Goal: Task Accomplishment & Management: Use online tool/utility

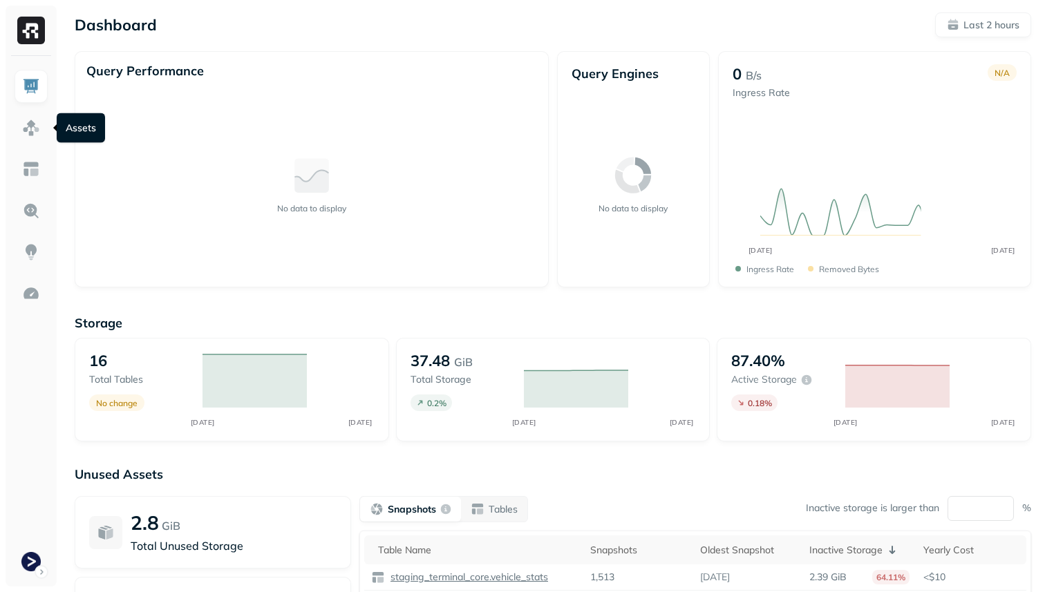
click at [13, 116] on div at bounding box center [31, 321] width 51 height 531
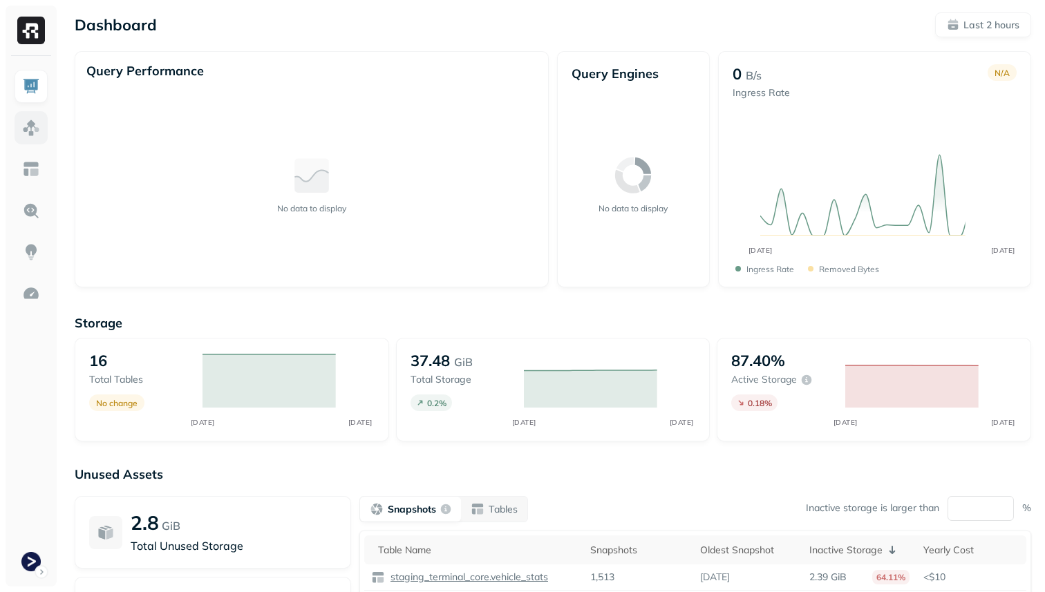
click at [19, 119] on link at bounding box center [31, 127] width 33 height 33
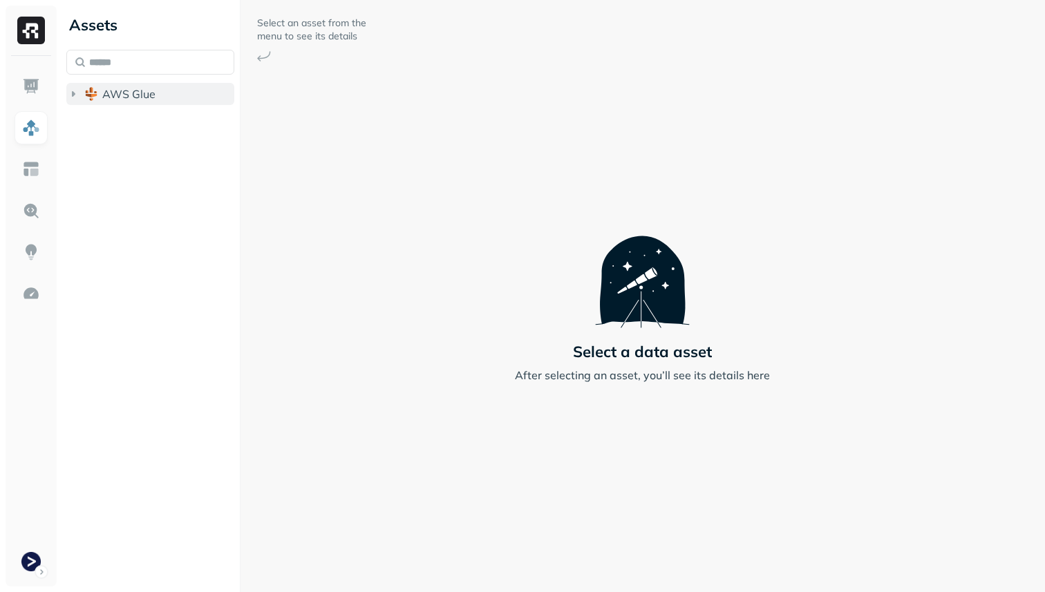
click at [119, 93] on span "AWS Glue" at bounding box center [128, 94] width 53 height 14
click at [122, 121] on span "staging_terminal_core" at bounding box center [173, 120] width 115 height 14
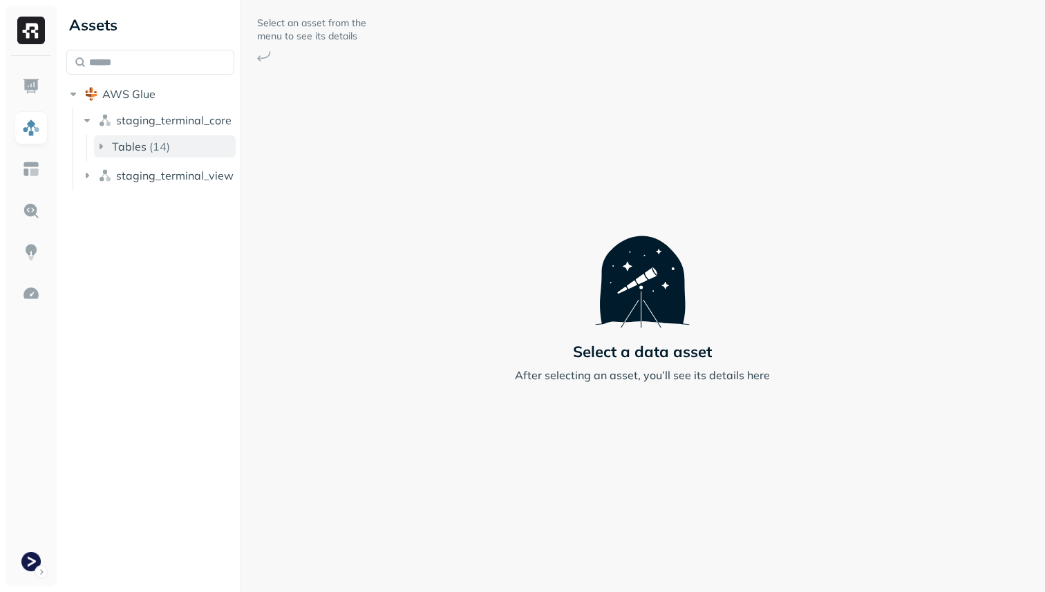
click at [130, 153] on span "Tables" at bounding box center [129, 147] width 35 height 14
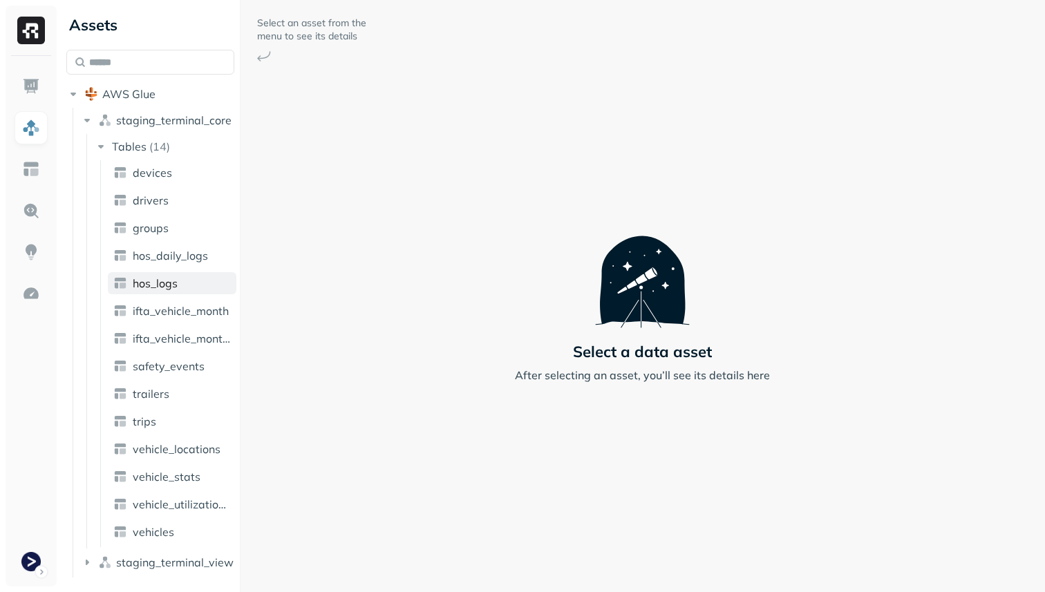
click at [159, 281] on span "hos_logs" at bounding box center [155, 284] width 45 height 14
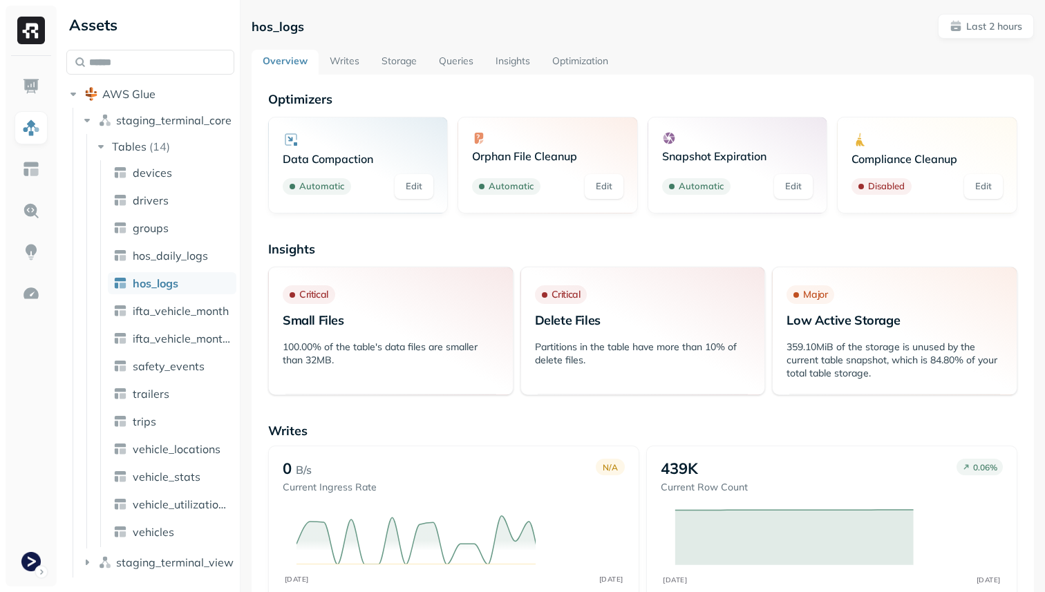
click at [567, 68] on link "Optimization" at bounding box center [580, 62] width 78 height 25
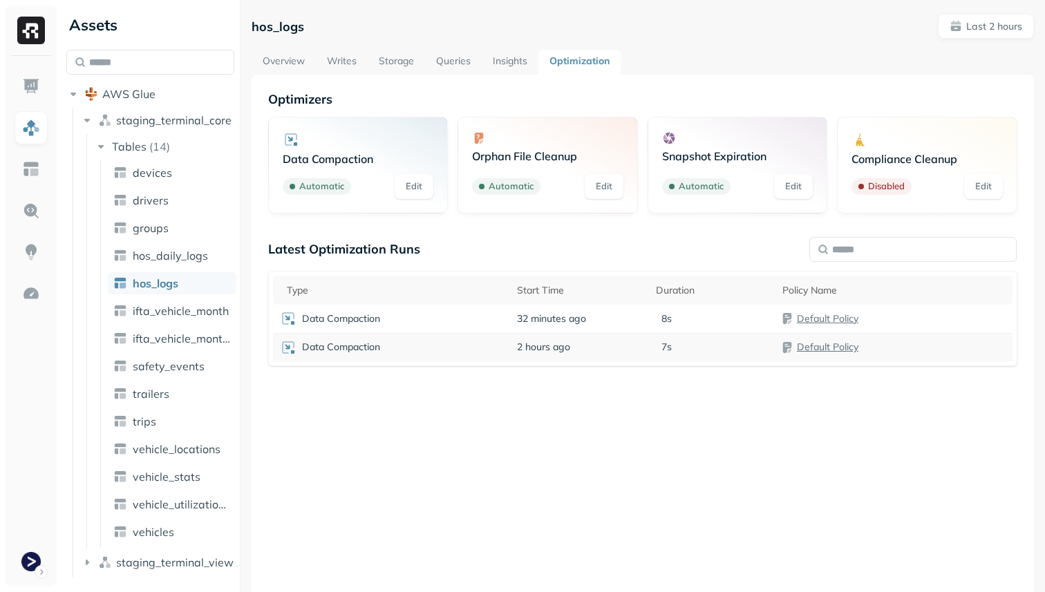
scroll to position [75, 0]
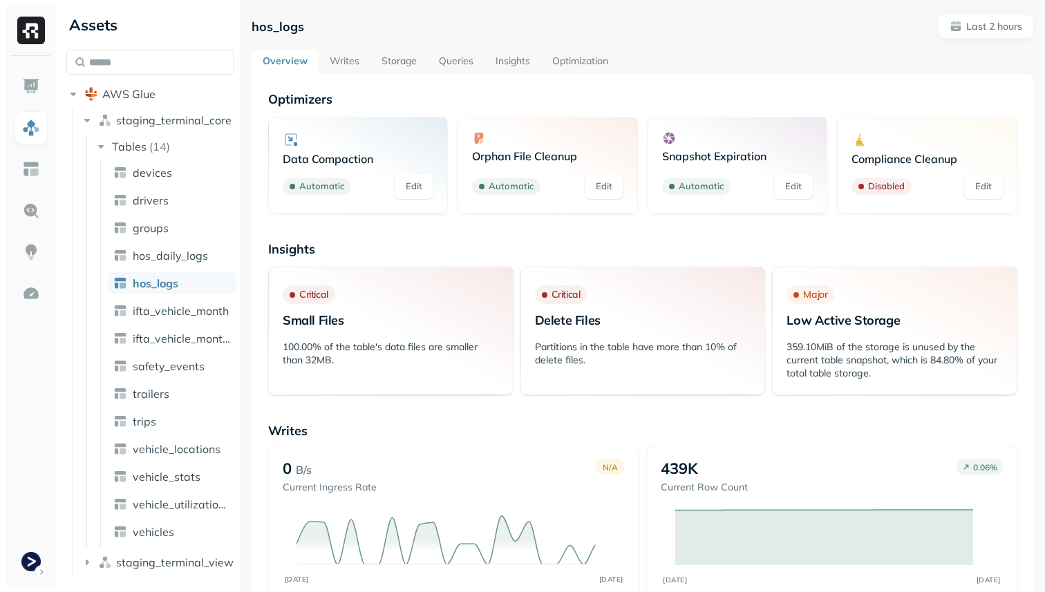
click at [572, 65] on link "Optimization" at bounding box center [580, 62] width 78 height 25
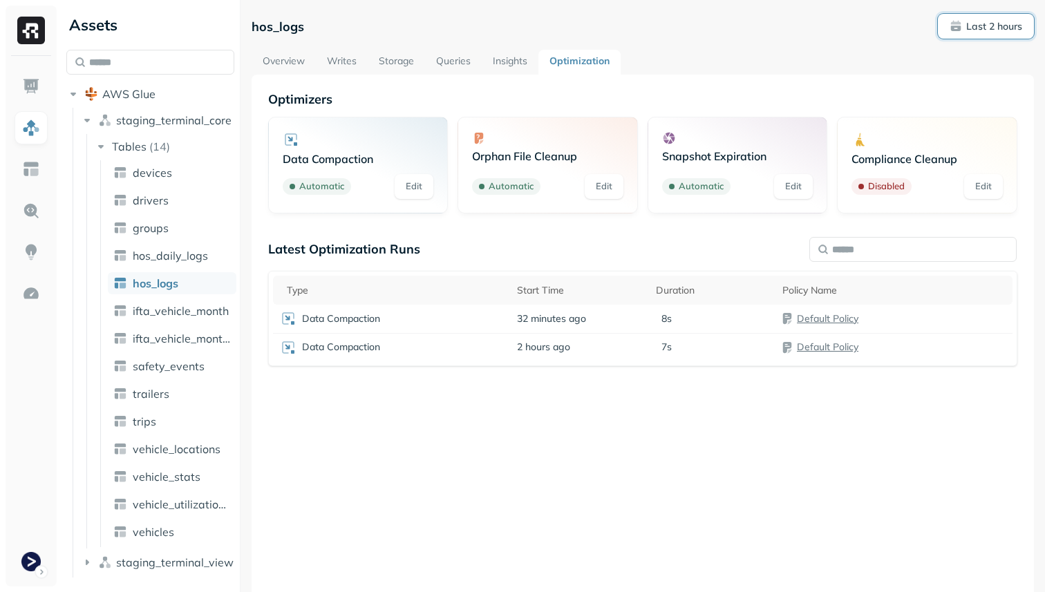
click at [1005, 21] on p "Last 2 hours" at bounding box center [994, 26] width 56 height 13
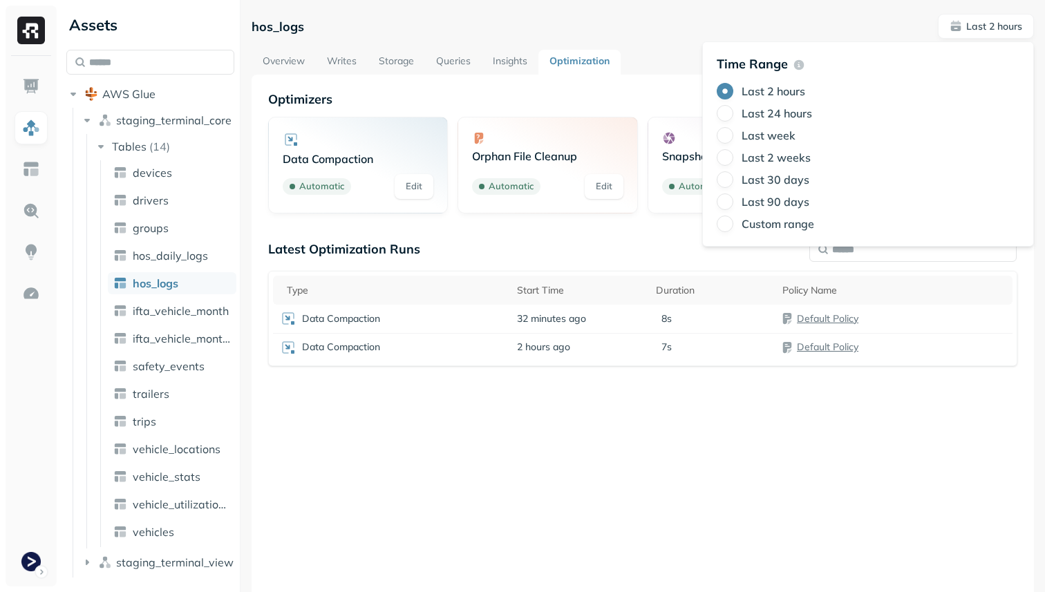
click at [769, 138] on label "Last week" at bounding box center [769, 136] width 54 height 14
click at [733, 138] on button "Last week" at bounding box center [725, 135] width 17 height 17
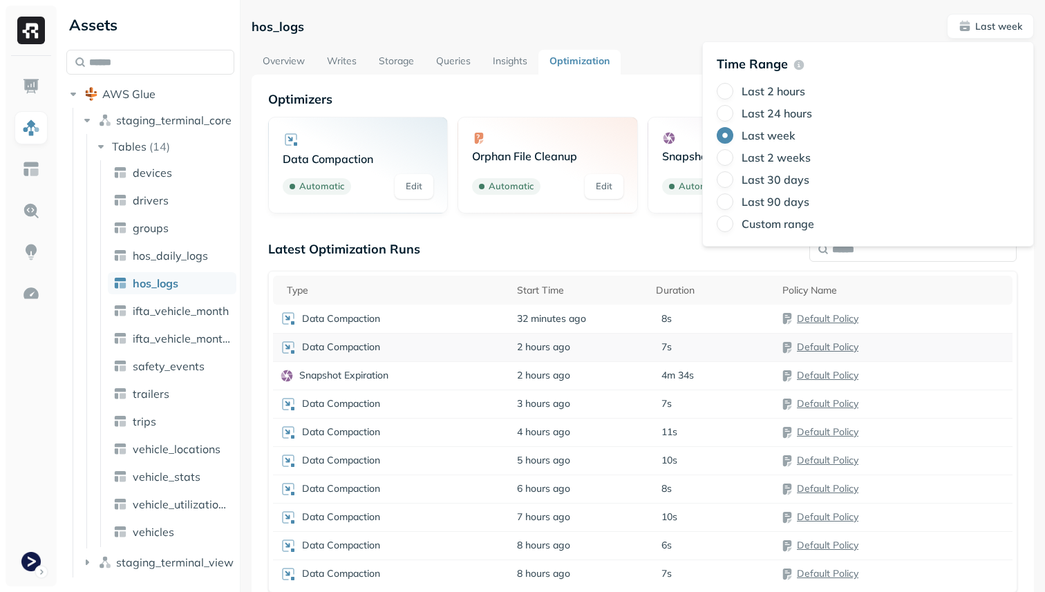
scroll to position [75, 0]
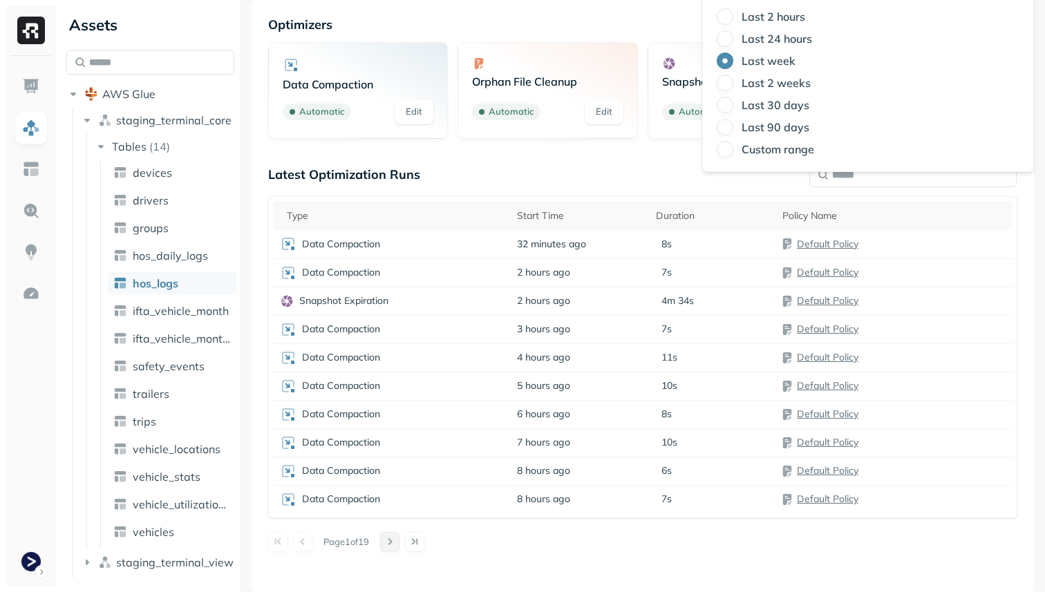
click at [399, 542] on button at bounding box center [389, 541] width 19 height 19
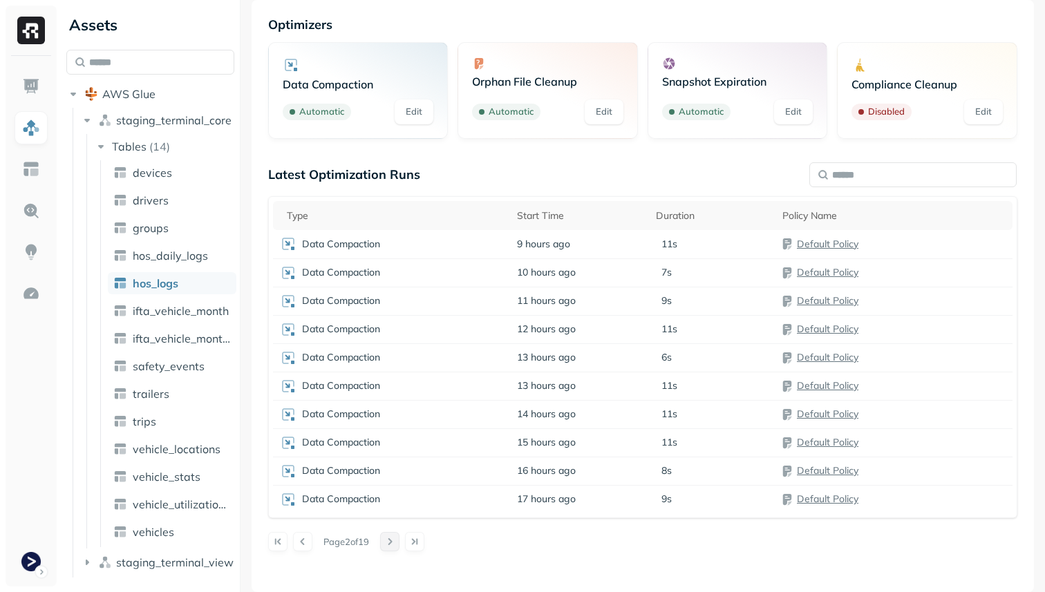
click at [399, 542] on button at bounding box center [389, 541] width 19 height 19
click at [364, 471] on p "Orphan File Cleanup" at bounding box center [344, 471] width 91 height 13
